Goal: Task Accomplishment & Management: Use online tool/utility

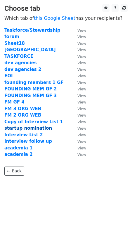
click at [40, 130] on strong "startup nomination" at bounding box center [27, 128] width 47 height 5
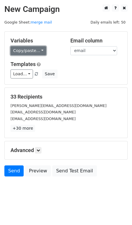
click at [18, 52] on link "Copy/paste..." at bounding box center [28, 50] width 36 height 9
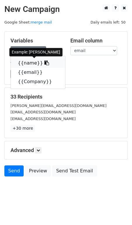
click at [32, 62] on link "{{name}}" at bounding box center [38, 63] width 54 height 9
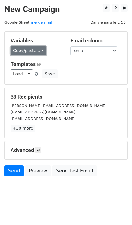
click at [33, 49] on link "Copy/paste..." at bounding box center [28, 50] width 36 height 9
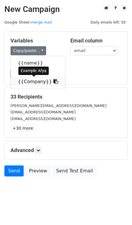
click at [31, 81] on link "{{Company}}" at bounding box center [38, 81] width 54 height 9
